Goal: Information Seeking & Learning: Learn about a topic

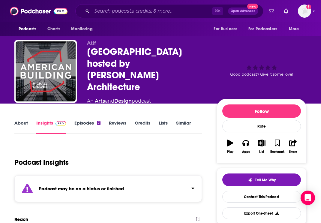
click at [25, 120] on link "About" at bounding box center [20, 127] width 13 height 14
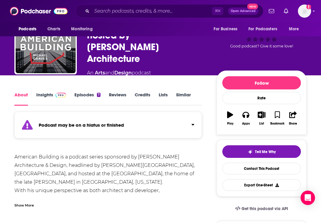
scroll to position [29, 0]
